Goal: Navigation & Orientation: Find specific page/section

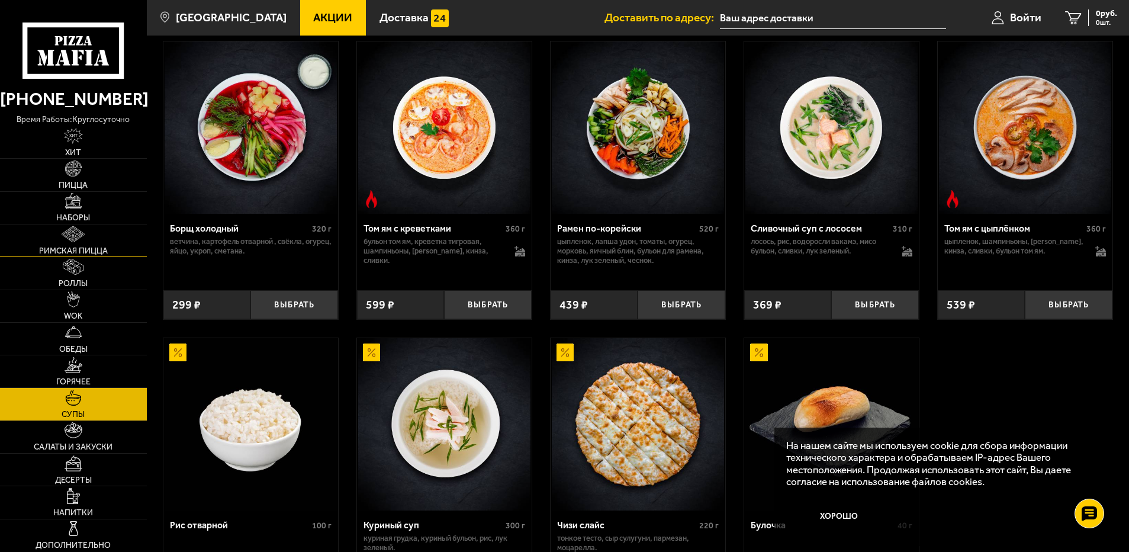
scroll to position [178, 0]
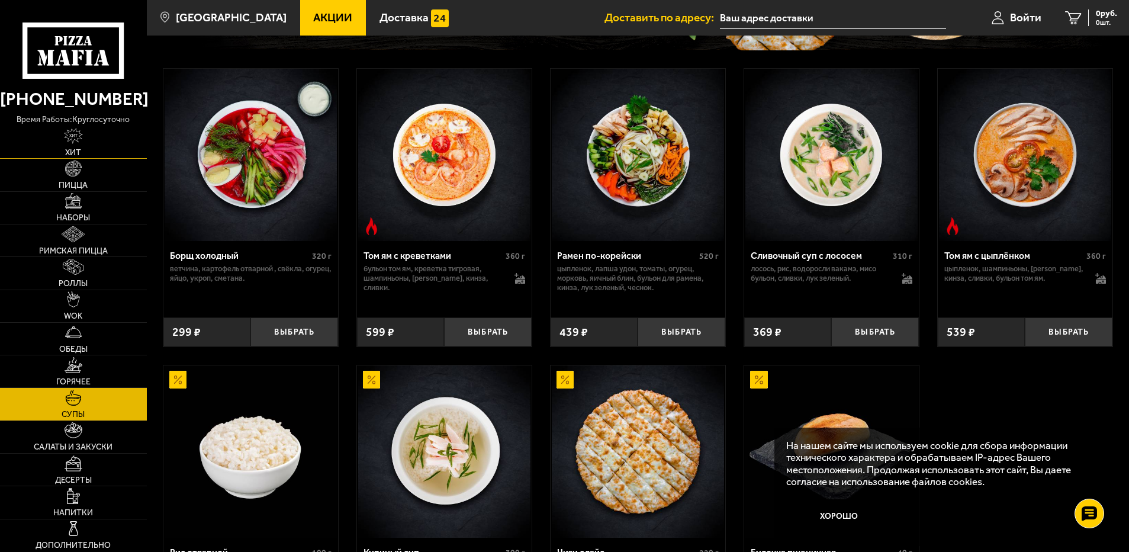
click at [73, 133] on img at bounding box center [74, 136] width 20 height 16
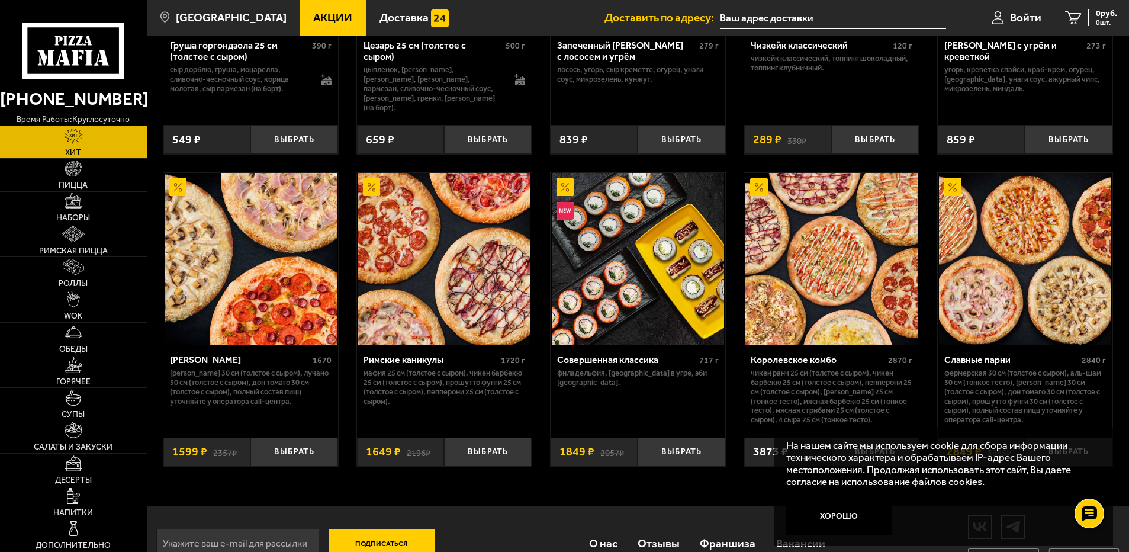
scroll to position [601, 0]
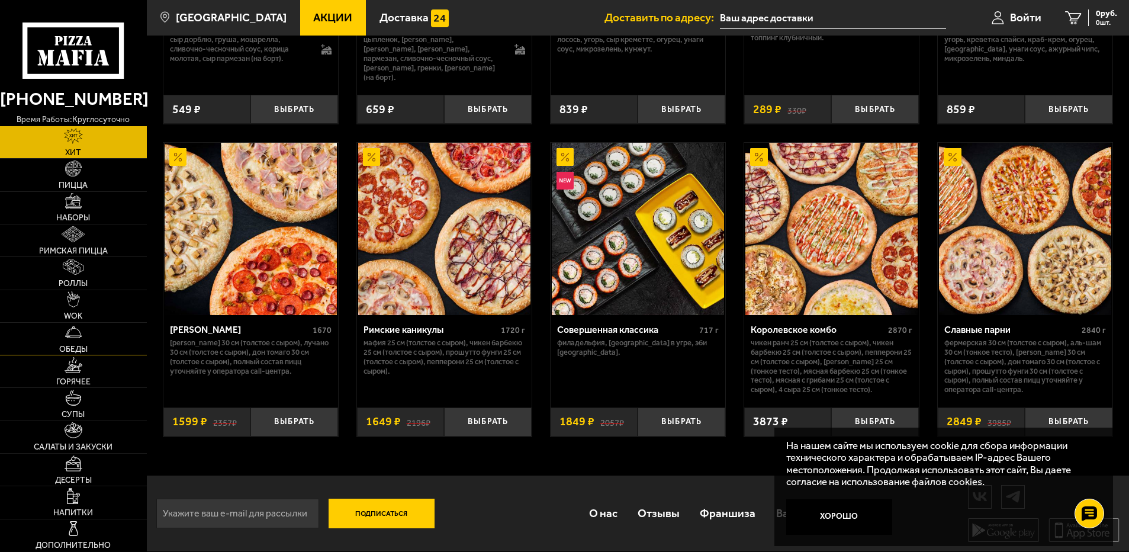
click at [81, 346] on span "Обеды" at bounding box center [73, 349] width 28 height 8
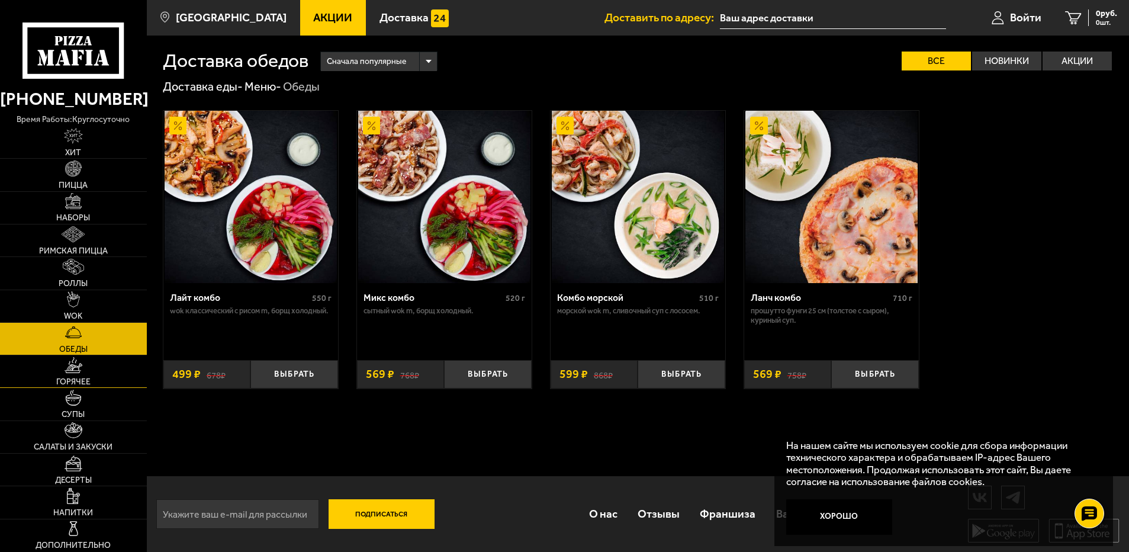
click at [79, 375] on link "Горячее" at bounding box center [73, 371] width 147 height 32
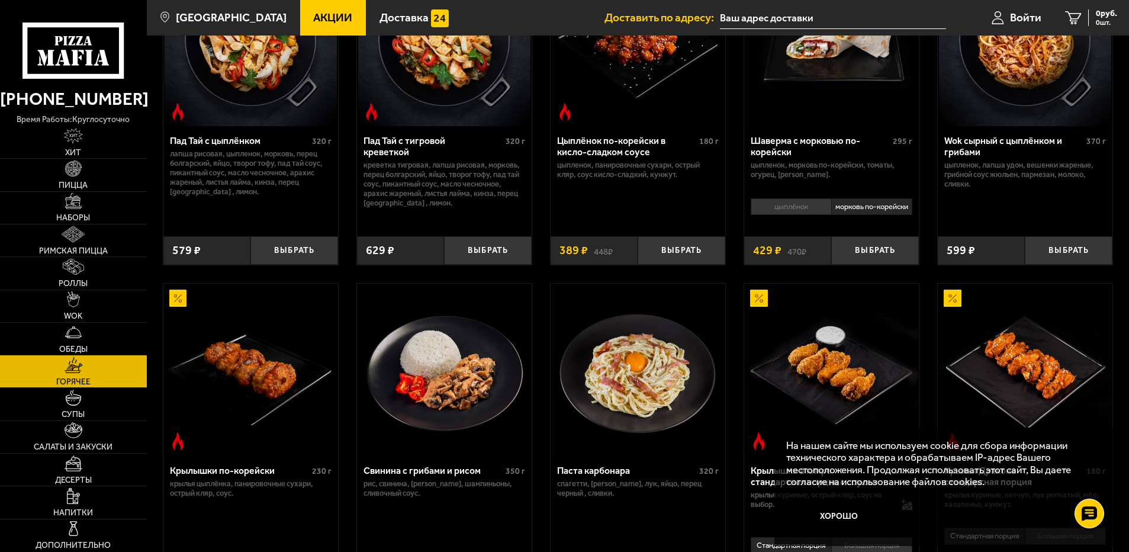
scroll to position [178, 0]
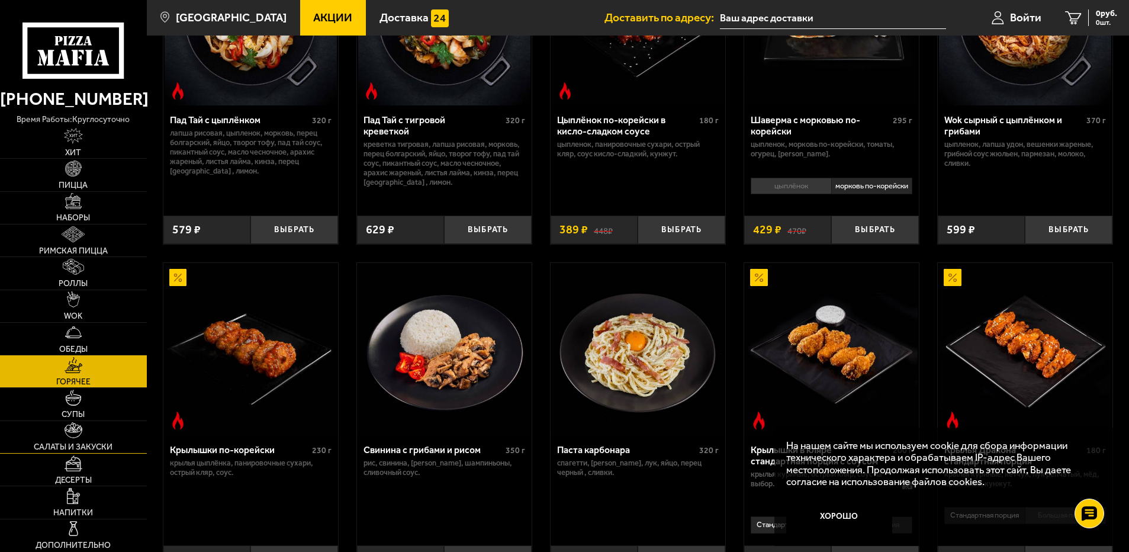
click at [78, 443] on span "Салаты и закуски" at bounding box center [73, 447] width 79 height 8
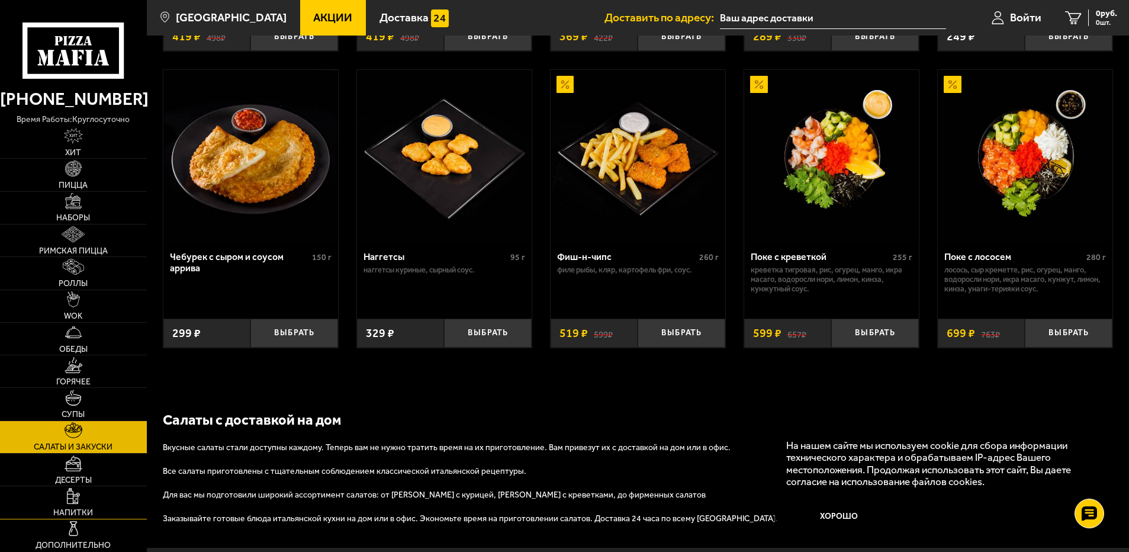
scroll to position [710, 0]
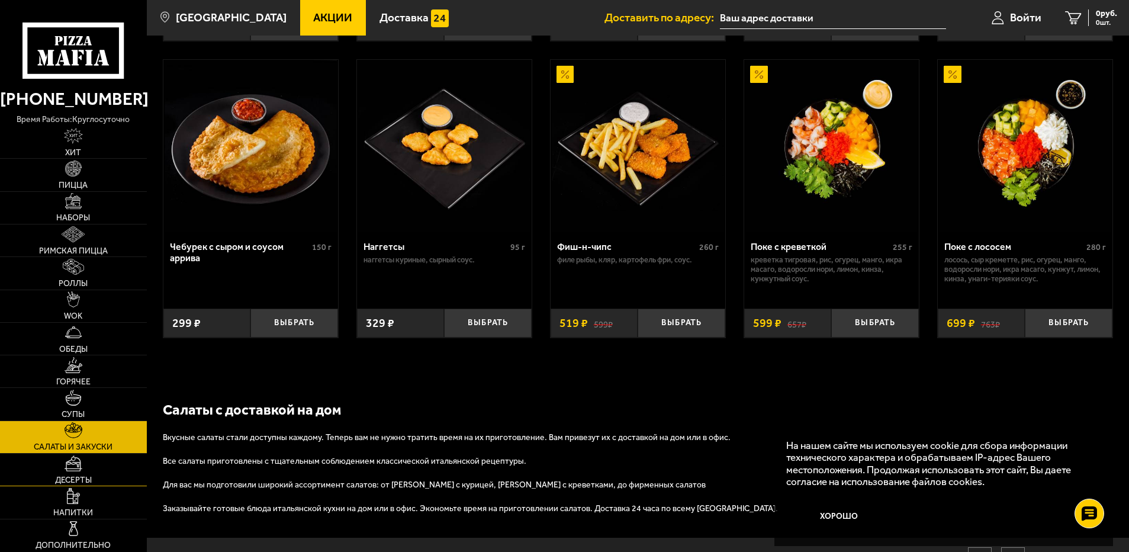
click at [81, 478] on span "Десерты" at bounding box center [73, 480] width 37 height 8
